Goal: Obtain resource: Download file/media

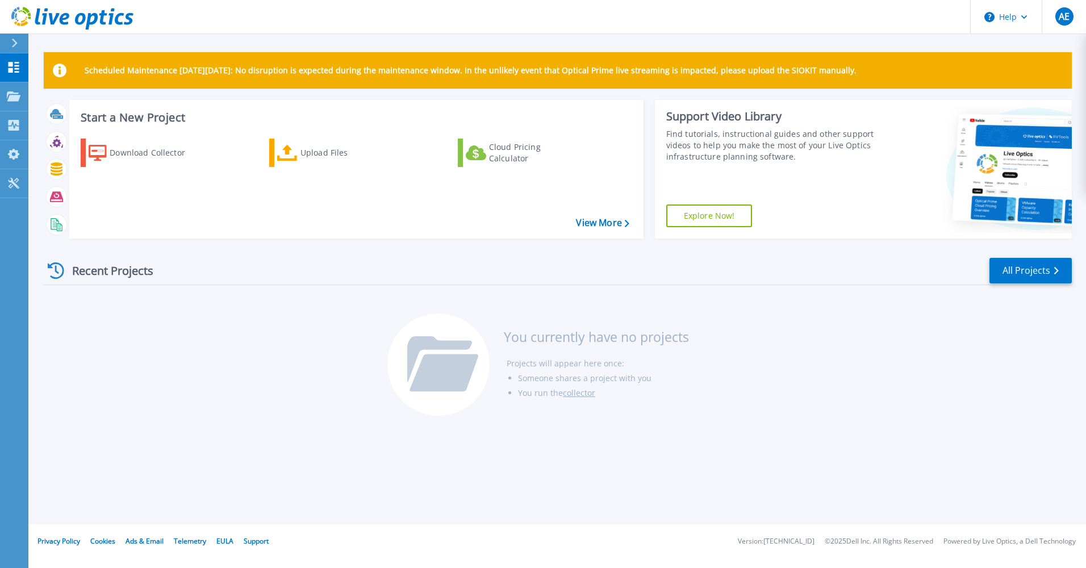
click at [120, 386] on div "Recent Projects All Projects You currently have no projects Projects will appea…" at bounding box center [558, 337] width 1028 height 179
click at [147, 151] on div "Download Collector" at bounding box center [155, 152] width 91 height 23
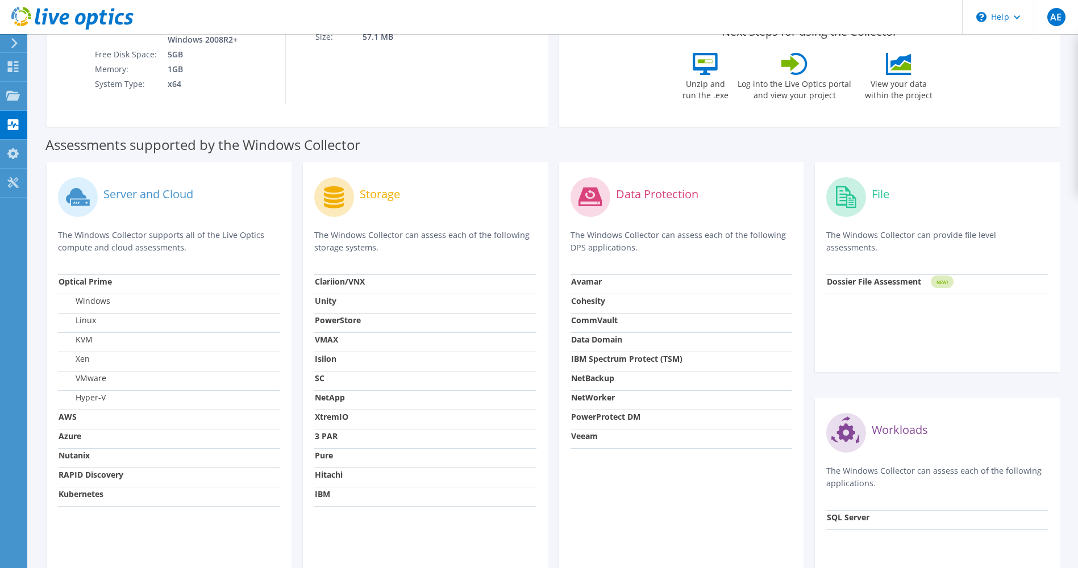
scroll to position [227, 0]
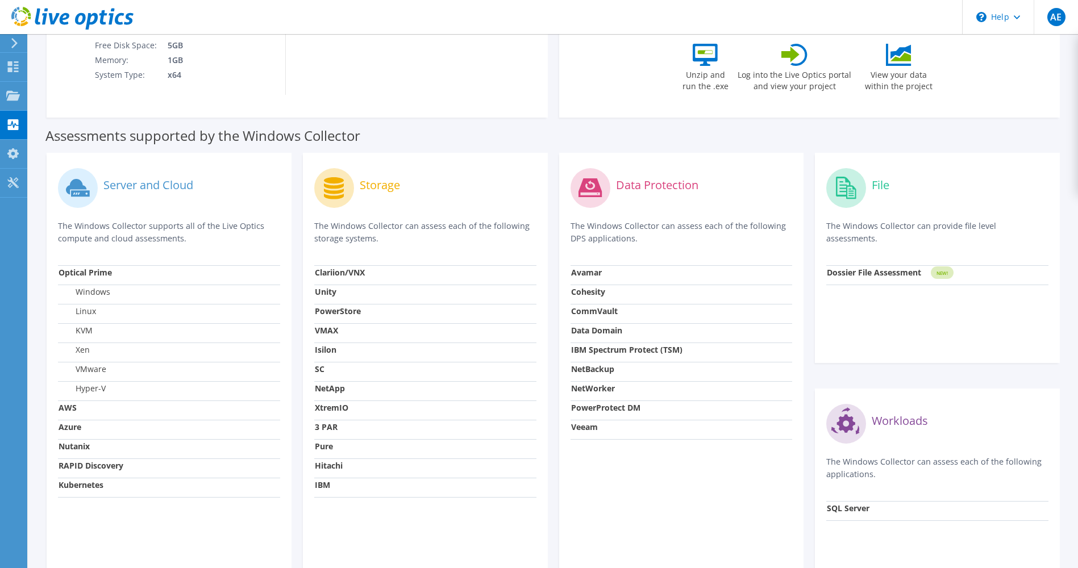
click at [89, 304] on td "Linux" at bounding box center [169, 313] width 222 height 19
click at [90, 316] on label "Linux" at bounding box center [77, 311] width 37 height 11
click at [86, 405] on td "AWS" at bounding box center [169, 409] width 222 height 19
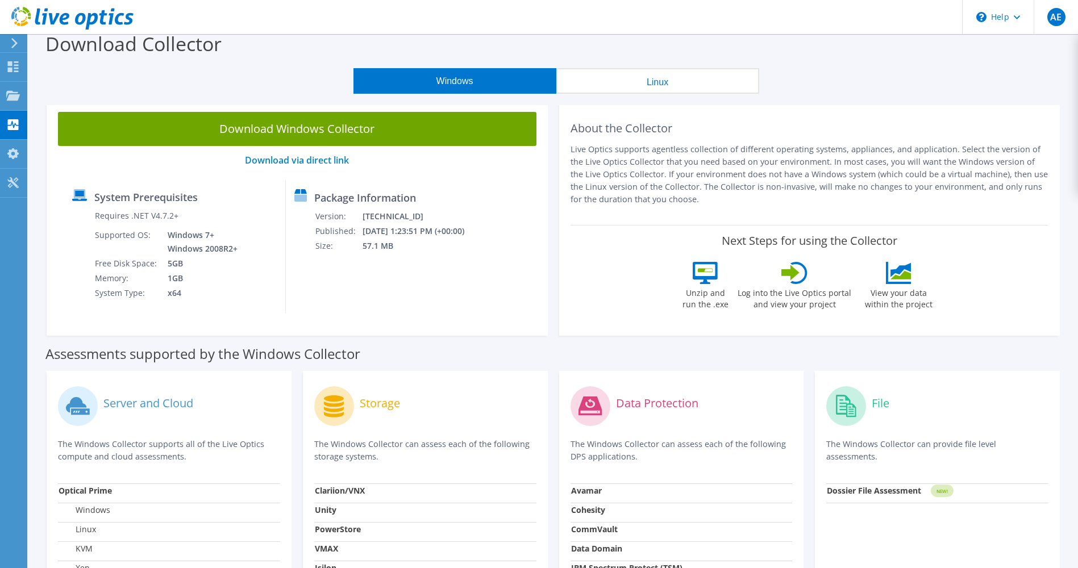
scroll to position [0, 0]
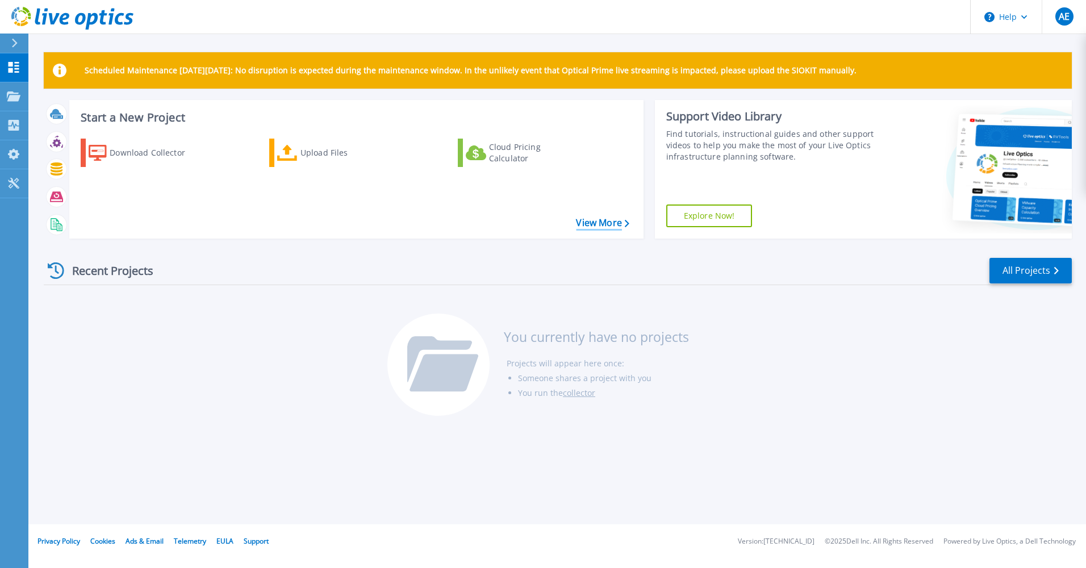
click at [604, 219] on link "View More" at bounding box center [602, 223] width 53 height 11
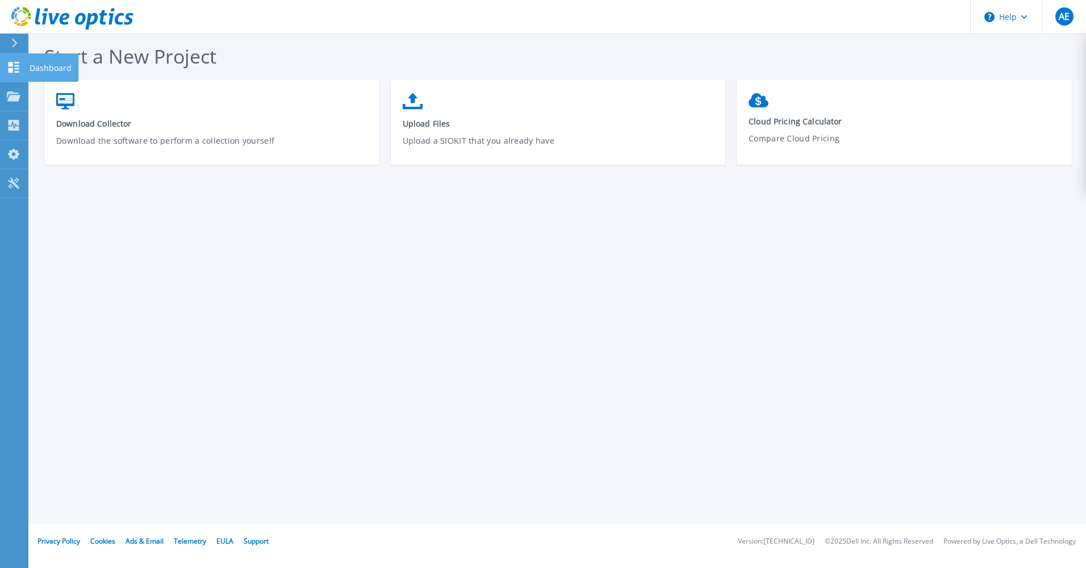
click at [14, 70] on icon at bounding box center [14, 67] width 14 height 11
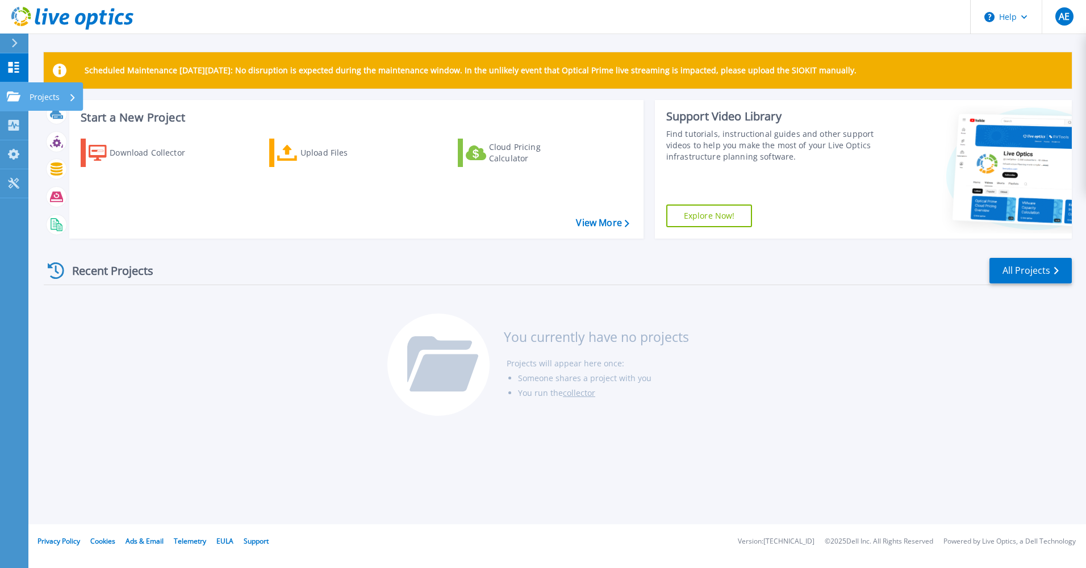
click at [12, 93] on icon at bounding box center [14, 96] width 14 height 10
click at [158, 117] on h3 "Start a New Project" at bounding box center [355, 117] width 548 height 12
click at [132, 116] on h3 "Start a New Project" at bounding box center [355, 117] width 548 height 12
drag, startPoint x: 132, startPoint y: 116, endPoint x: 96, endPoint y: 115, distance: 35.8
click at [96, 115] on h3 "Start a New Project" at bounding box center [355, 117] width 548 height 12
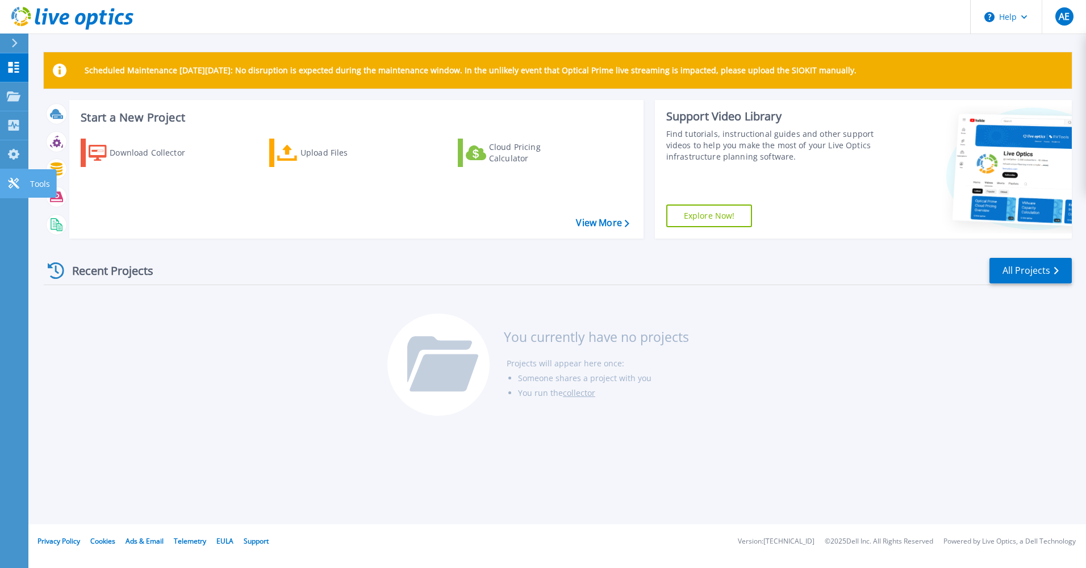
click at [30, 183] on p "Tools" at bounding box center [40, 184] width 20 height 30
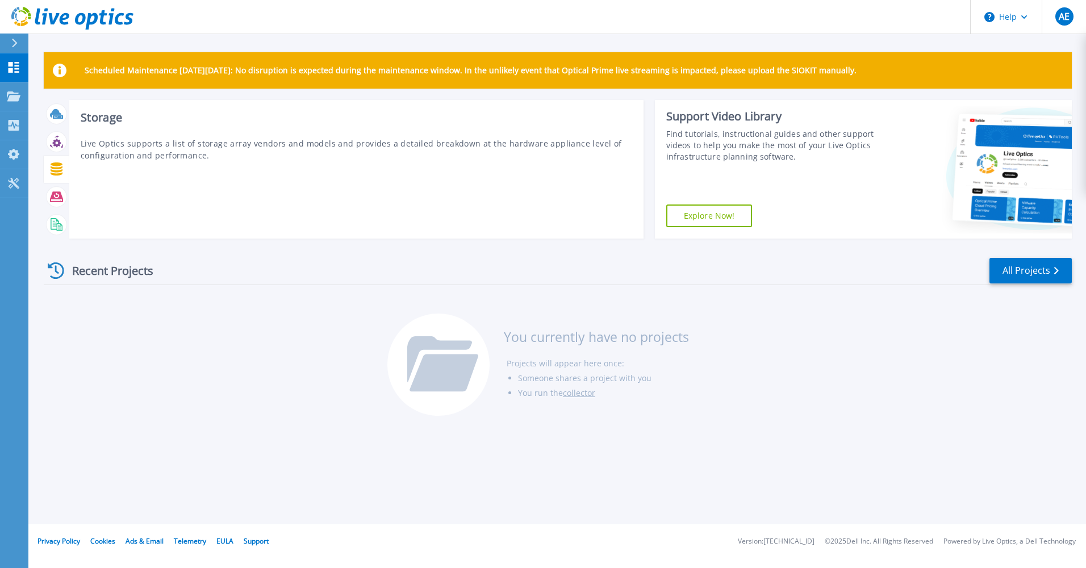
click at [62, 169] on icon at bounding box center [56, 168] width 13 height 13
